Goal: Obtain resource: Download file/media

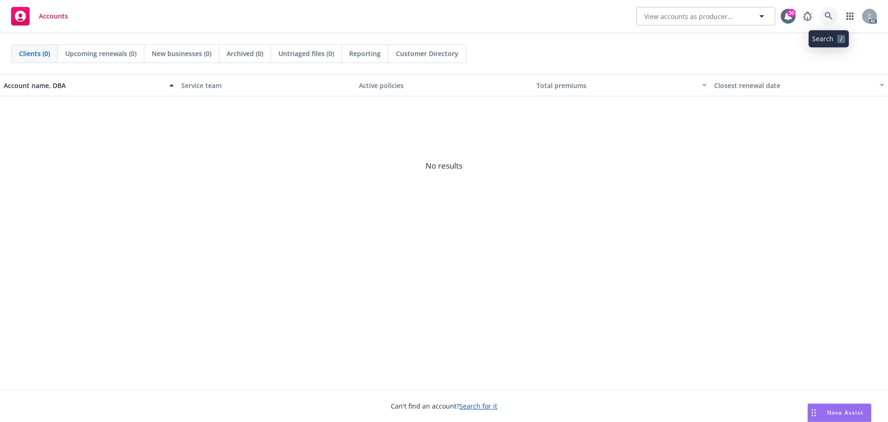
click at [825, 13] on icon at bounding box center [829, 16] width 8 height 8
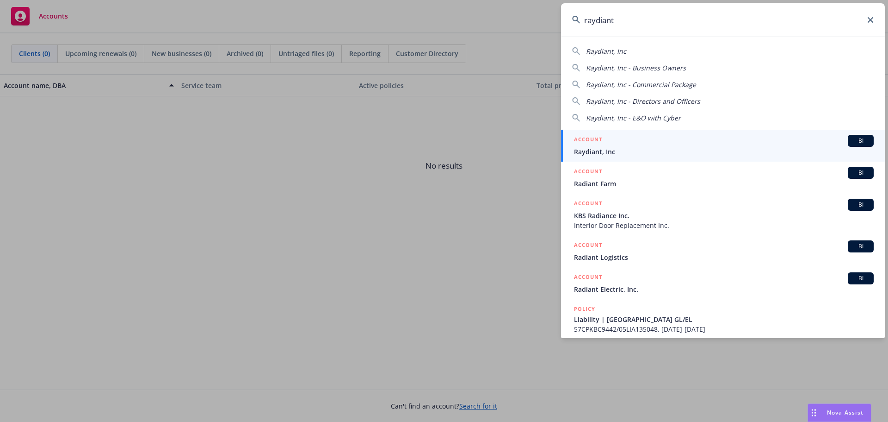
type input "raydiant"
click at [641, 144] on div "ACCOUNT BI" at bounding box center [724, 141] width 300 height 12
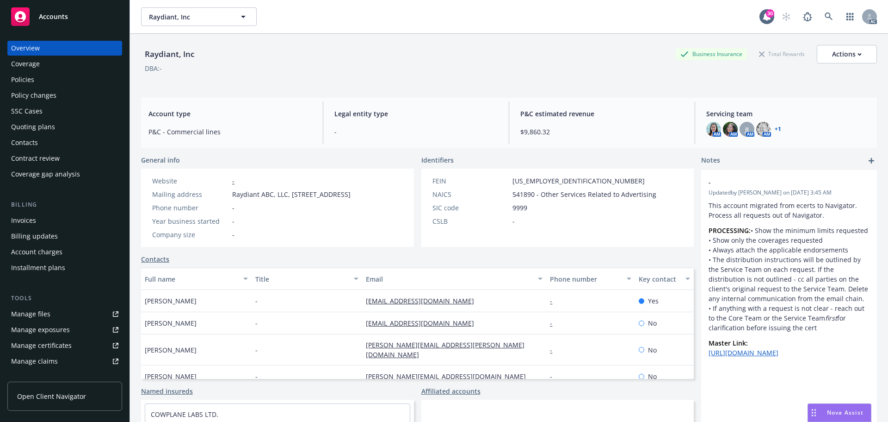
click at [36, 79] on div "Policies" at bounding box center [64, 79] width 107 height 15
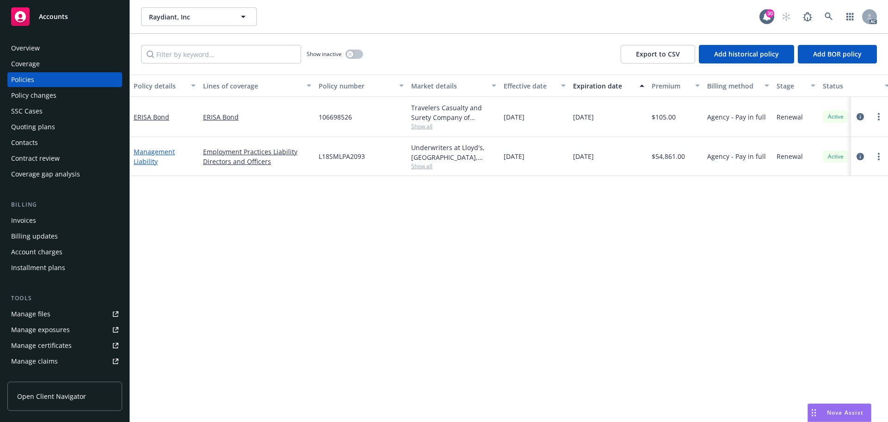
click at [150, 150] on link "Management Liability" at bounding box center [154, 156] width 41 height 19
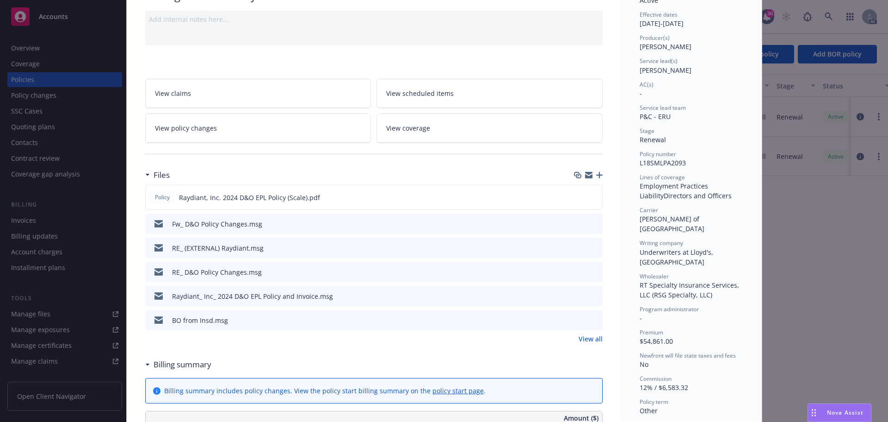
scroll to position [93, 0]
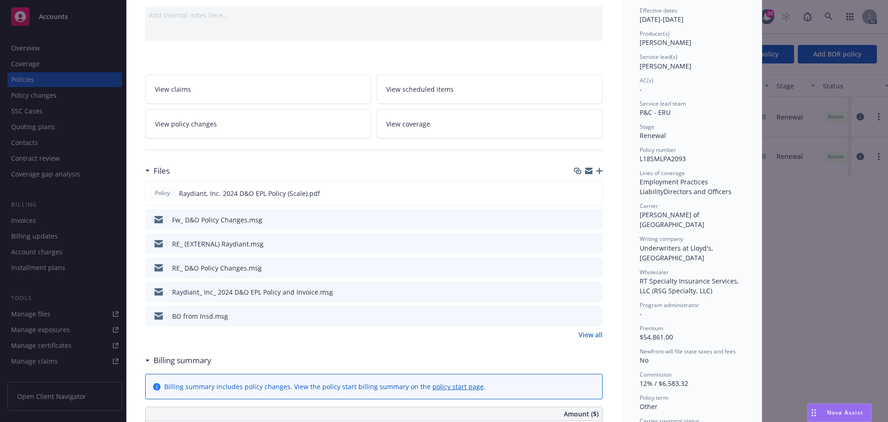
click at [186, 268] on div "RE_ D&O Policy Changes.msg" at bounding box center [217, 268] width 90 height 10
click at [578, 266] on icon "download file" at bounding box center [578, 266] width 7 height 7
click at [487, 221] on div "Fw_ D&O Policy Changes.msg" at bounding box center [374, 219] width 458 height 20
click at [575, 218] on icon "download file" at bounding box center [578, 218] width 7 height 7
